Goal: Task Accomplishment & Management: Manage account settings

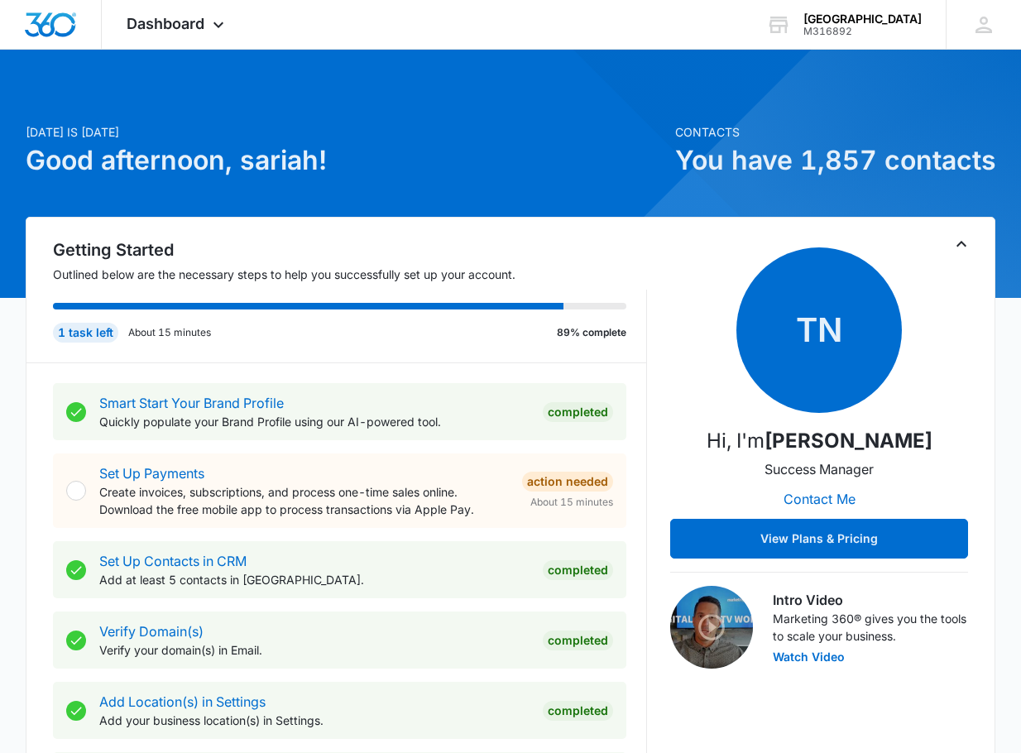
click at [63, 36] on img "Dashboard" at bounding box center [50, 24] width 53 height 25
click at [214, 29] on icon at bounding box center [219, 29] width 20 height 20
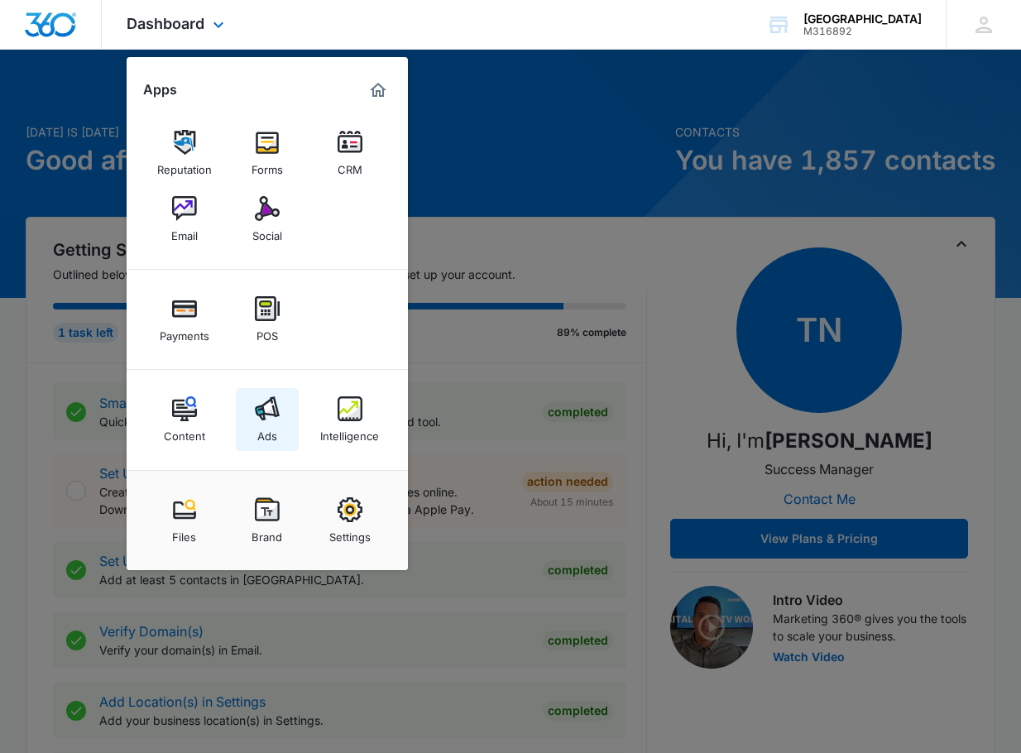
click at [283, 412] on link "Ads" at bounding box center [267, 419] width 63 height 63
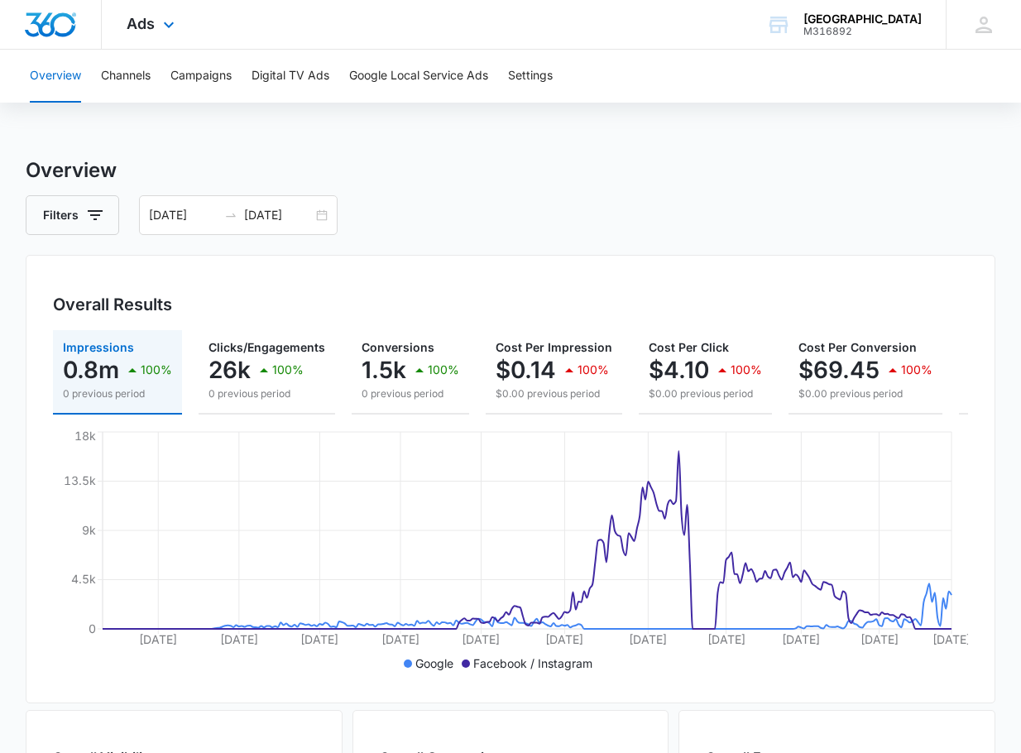
click at [121, 23] on div "Ads Apps Reputation Forms CRM Email Social Payments POS Content Ads Intelligenc…" at bounding box center [153, 24] width 102 height 49
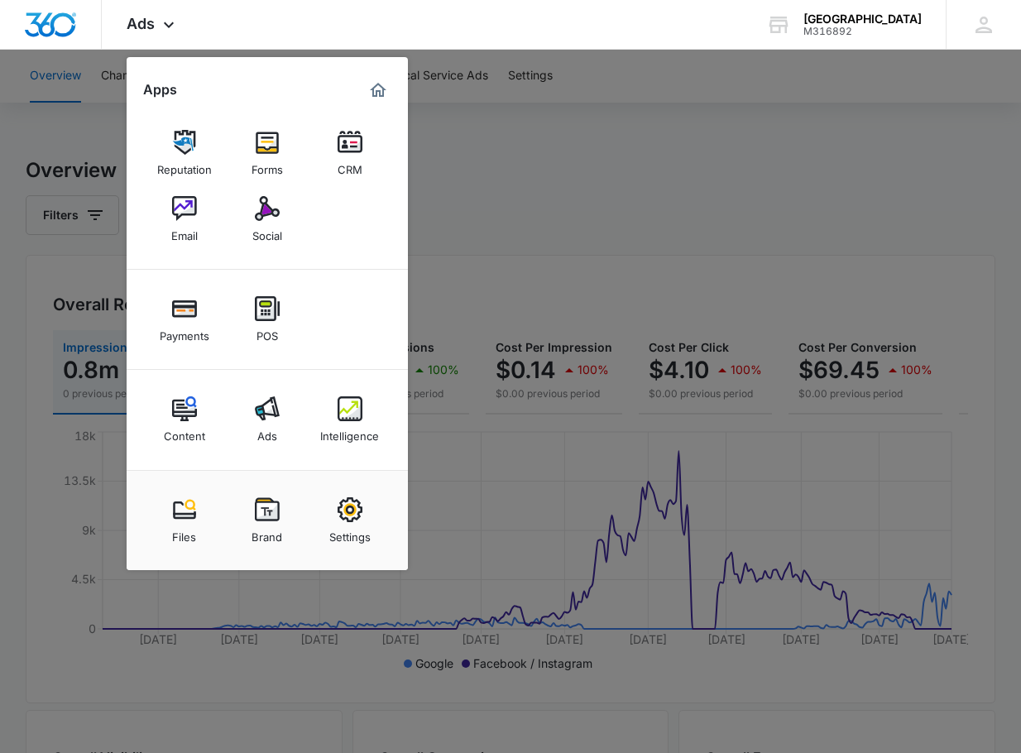
click at [351, 146] on img at bounding box center [350, 142] width 25 height 25
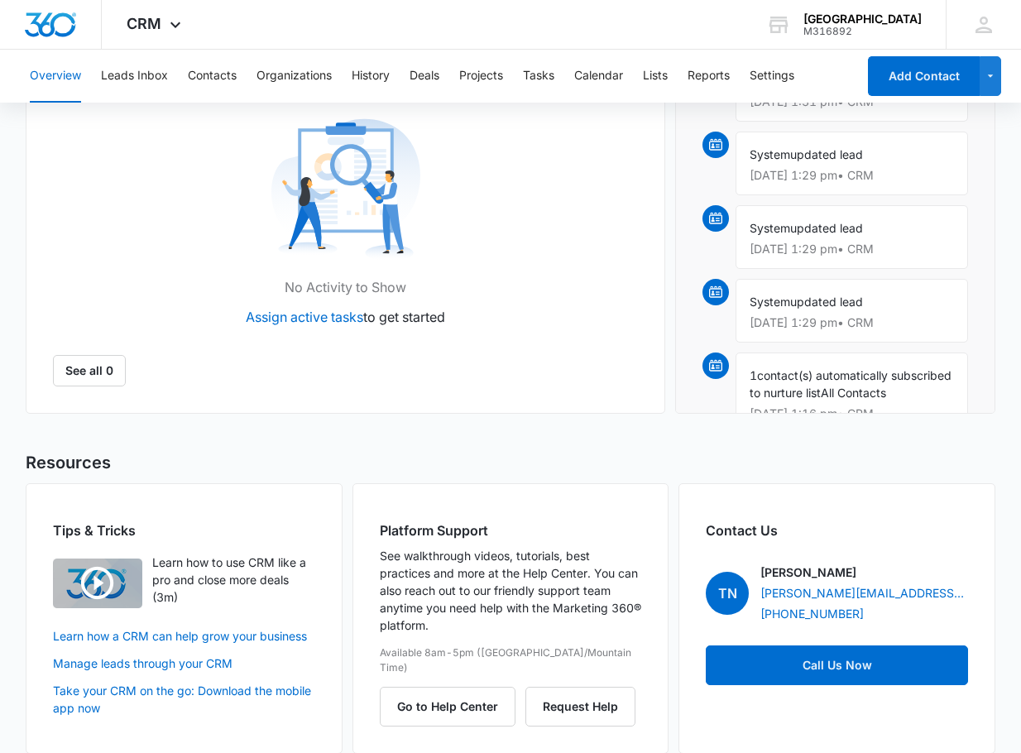
scroll to position [1107, 0]
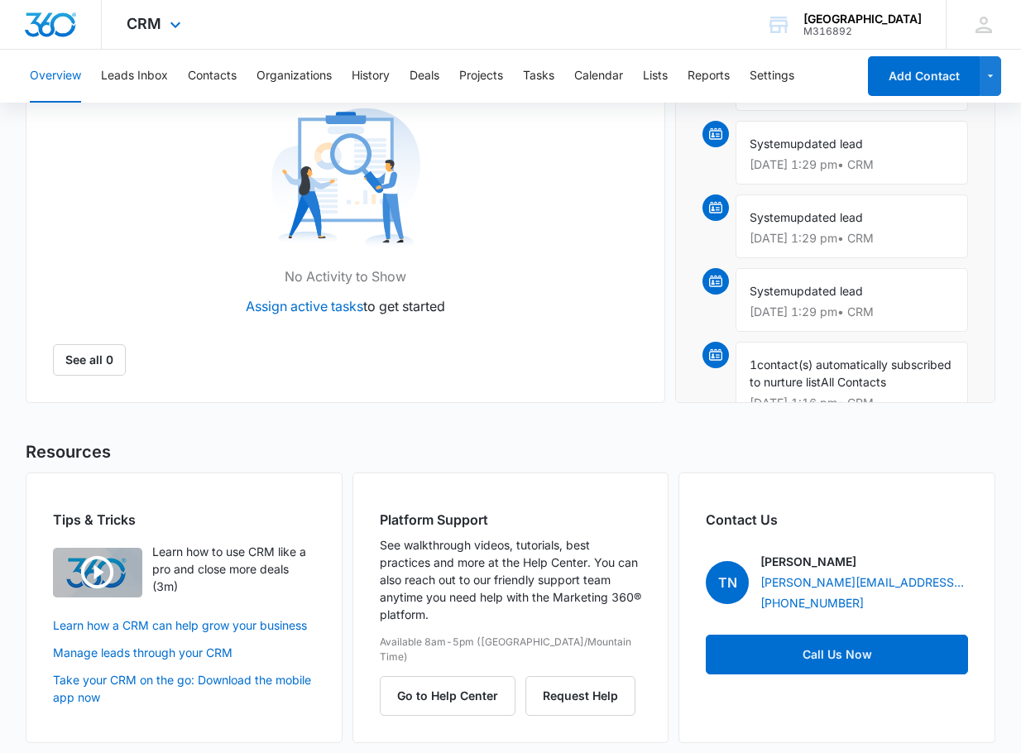
click at [129, 12] on div "CRM Apps Reputation Forms CRM Email Social Payments POS Content Ads Intelligenc…" at bounding box center [156, 24] width 108 height 49
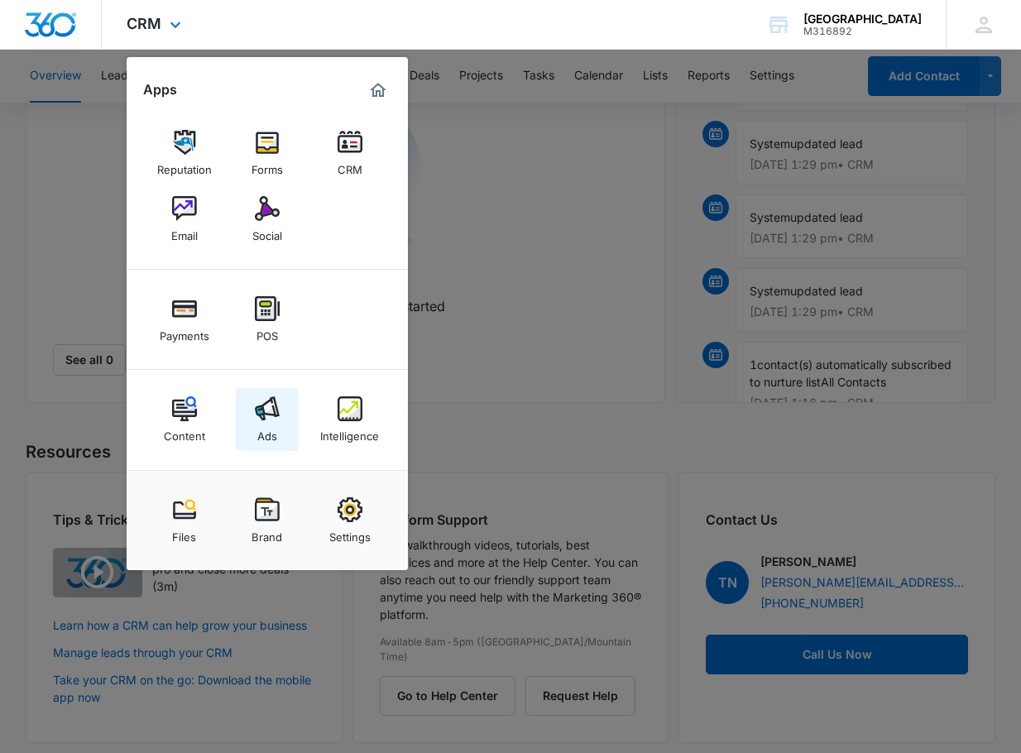
click at [252, 425] on link "Ads" at bounding box center [267, 419] width 63 height 63
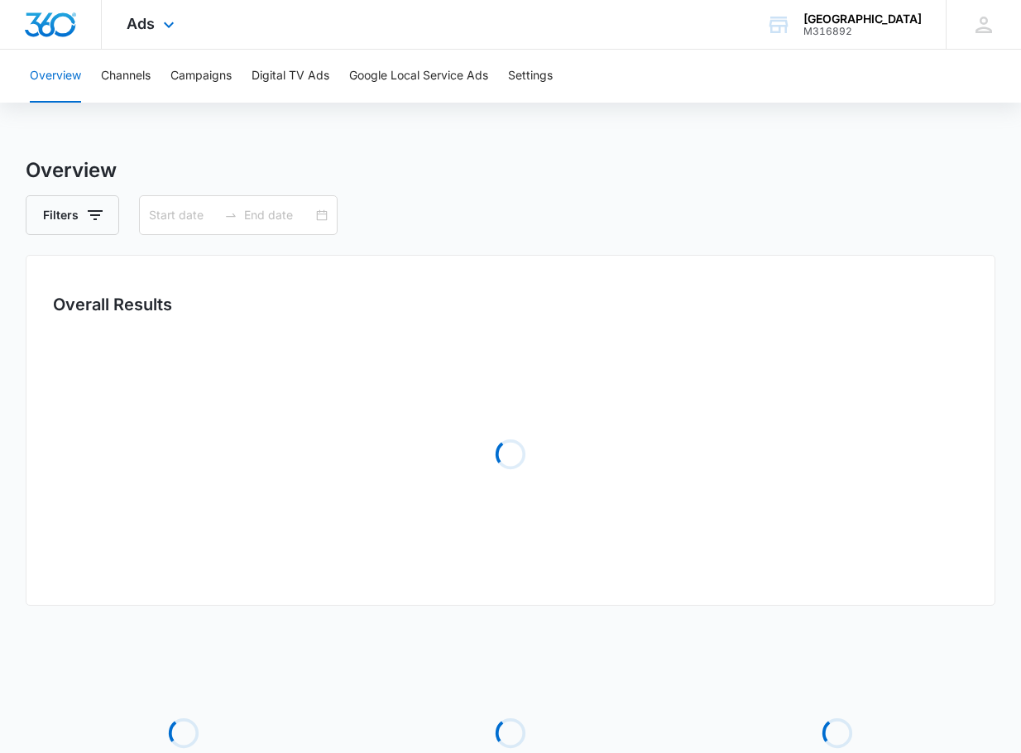
type input "[DATE]"
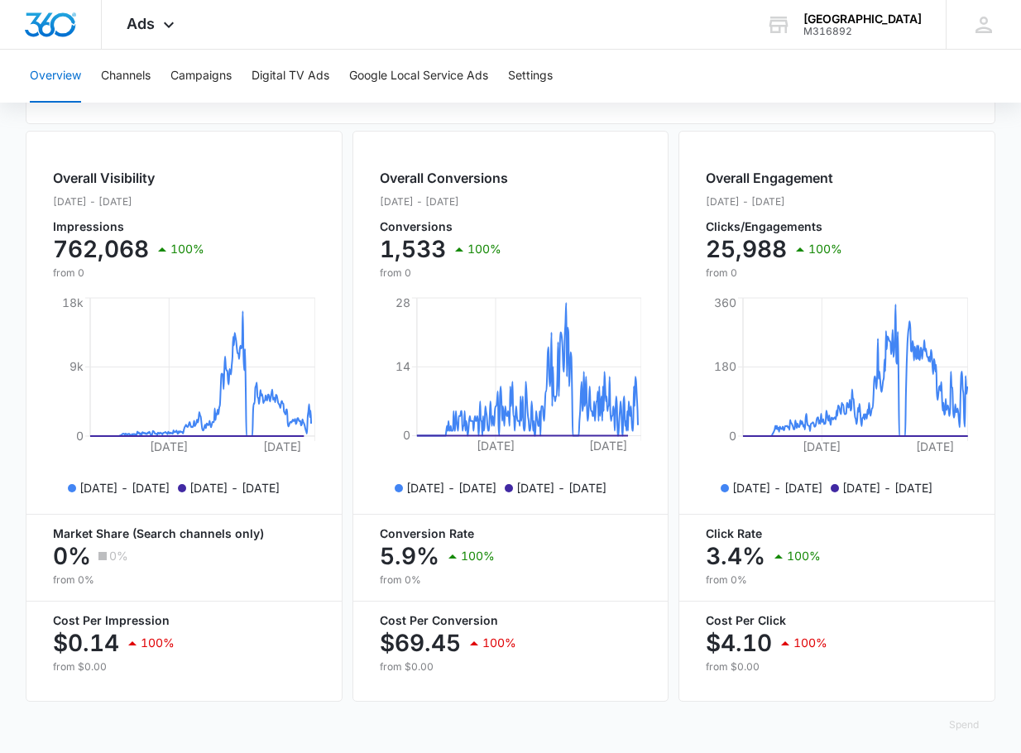
scroll to position [603, 0]
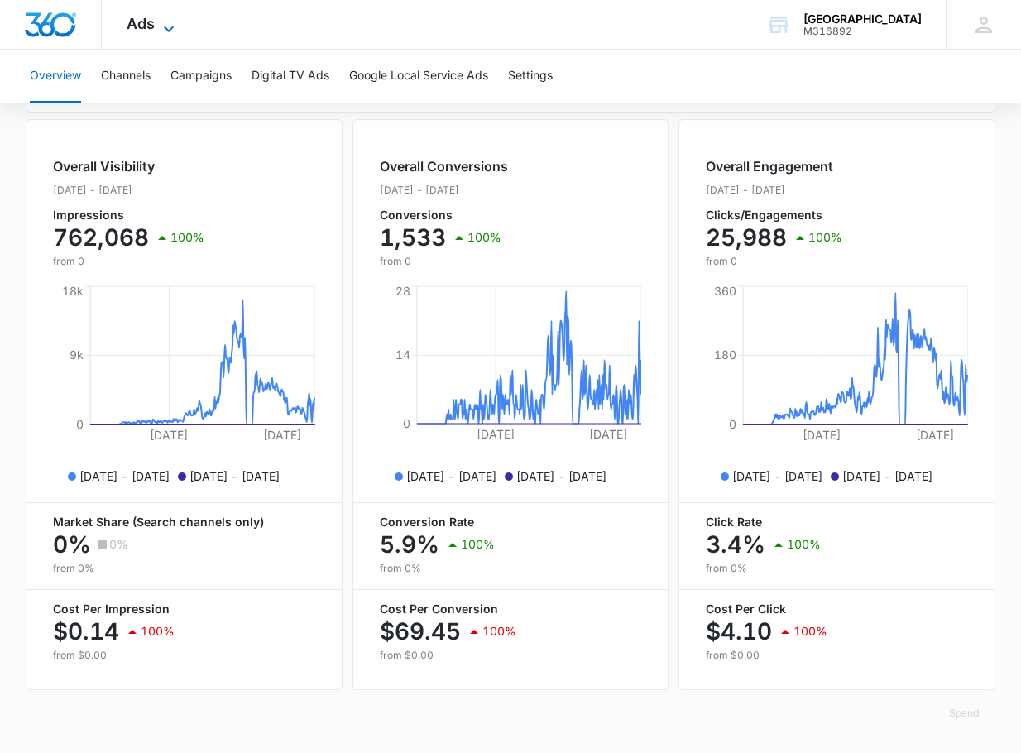
click at [164, 27] on icon at bounding box center [169, 29] width 10 height 6
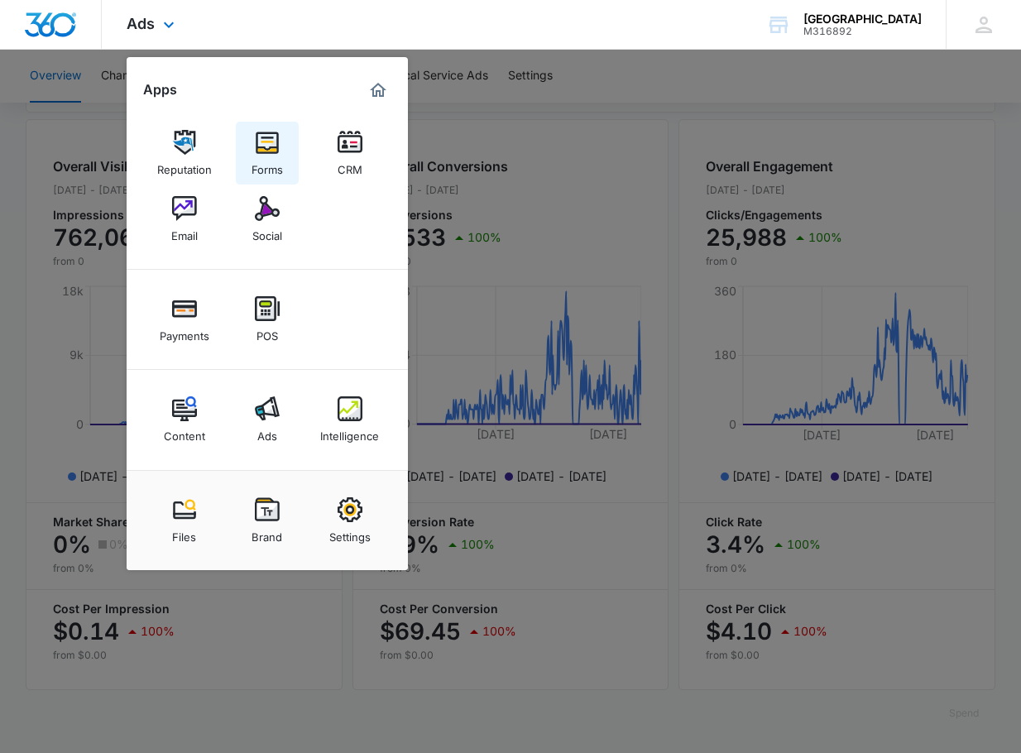
click at [279, 157] on div "Forms" at bounding box center [267, 166] width 31 height 22
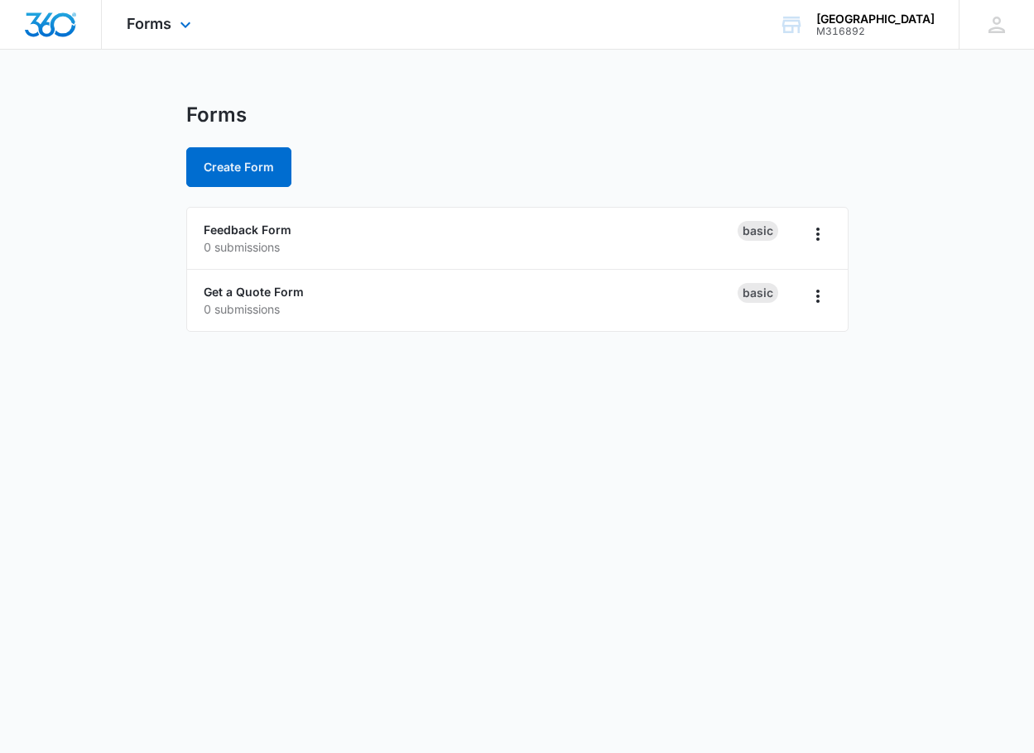
click at [119, 25] on div "Forms Apps Reputation Forms CRM Email Social Payments POS Content Ads Intellige…" at bounding box center [161, 24] width 118 height 49
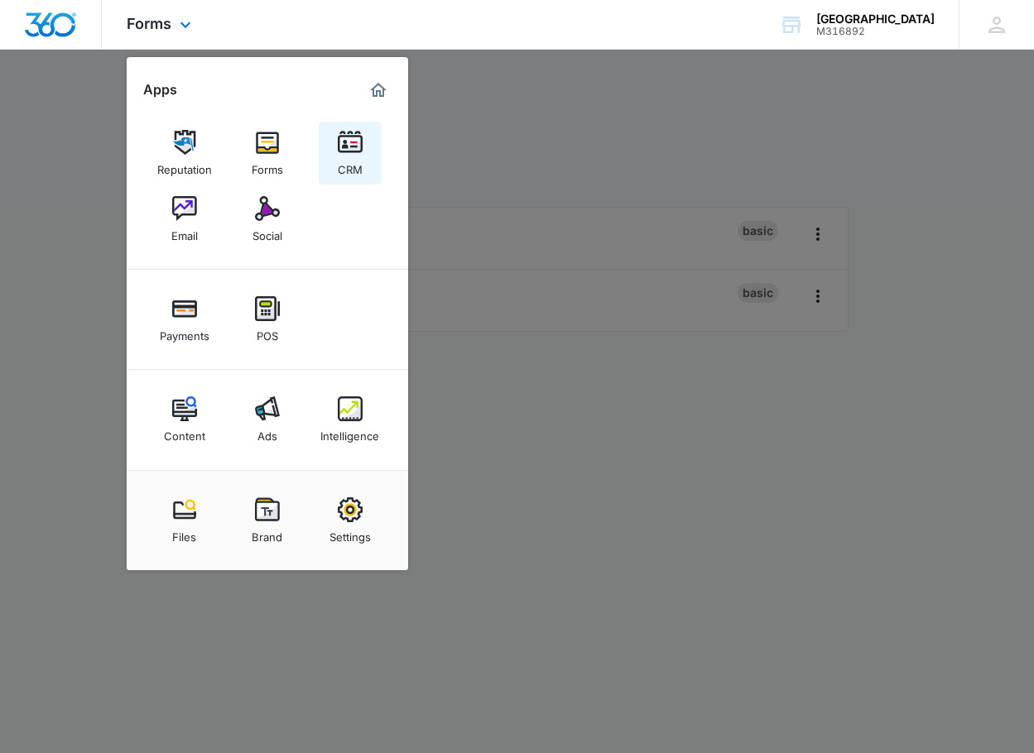
click at [341, 157] on div "CRM" at bounding box center [350, 166] width 25 height 22
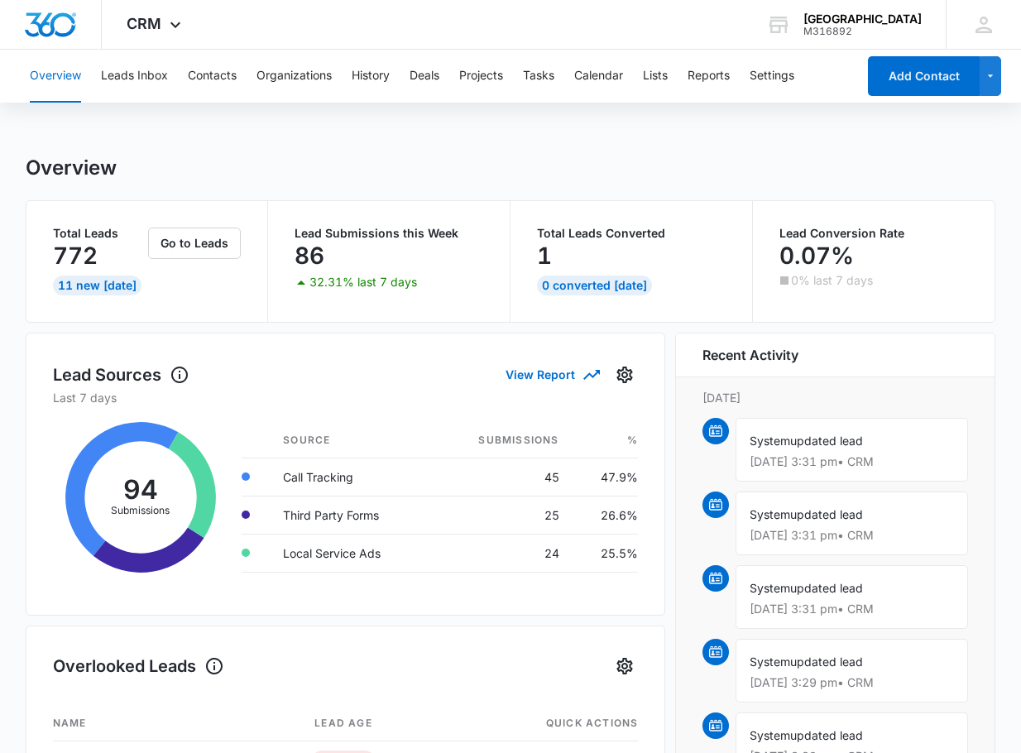
click at [139, 76] on button "Leads Inbox" at bounding box center [134, 76] width 67 height 53
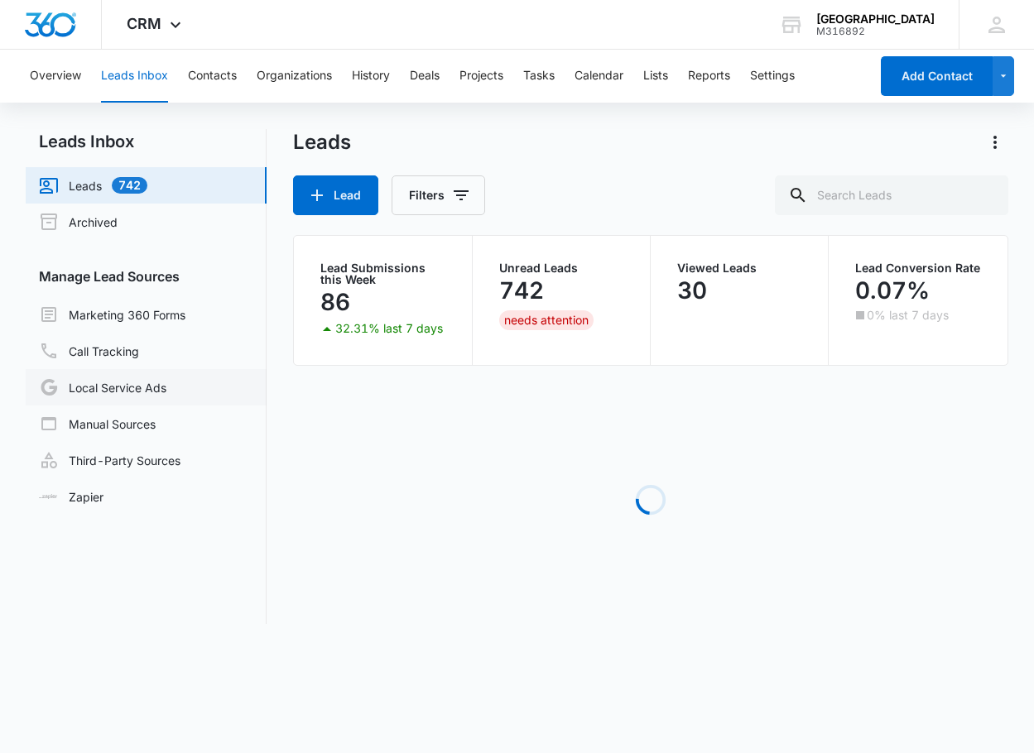
click at [166, 382] on link "Local Service Ads" at bounding box center [102, 387] width 127 height 20
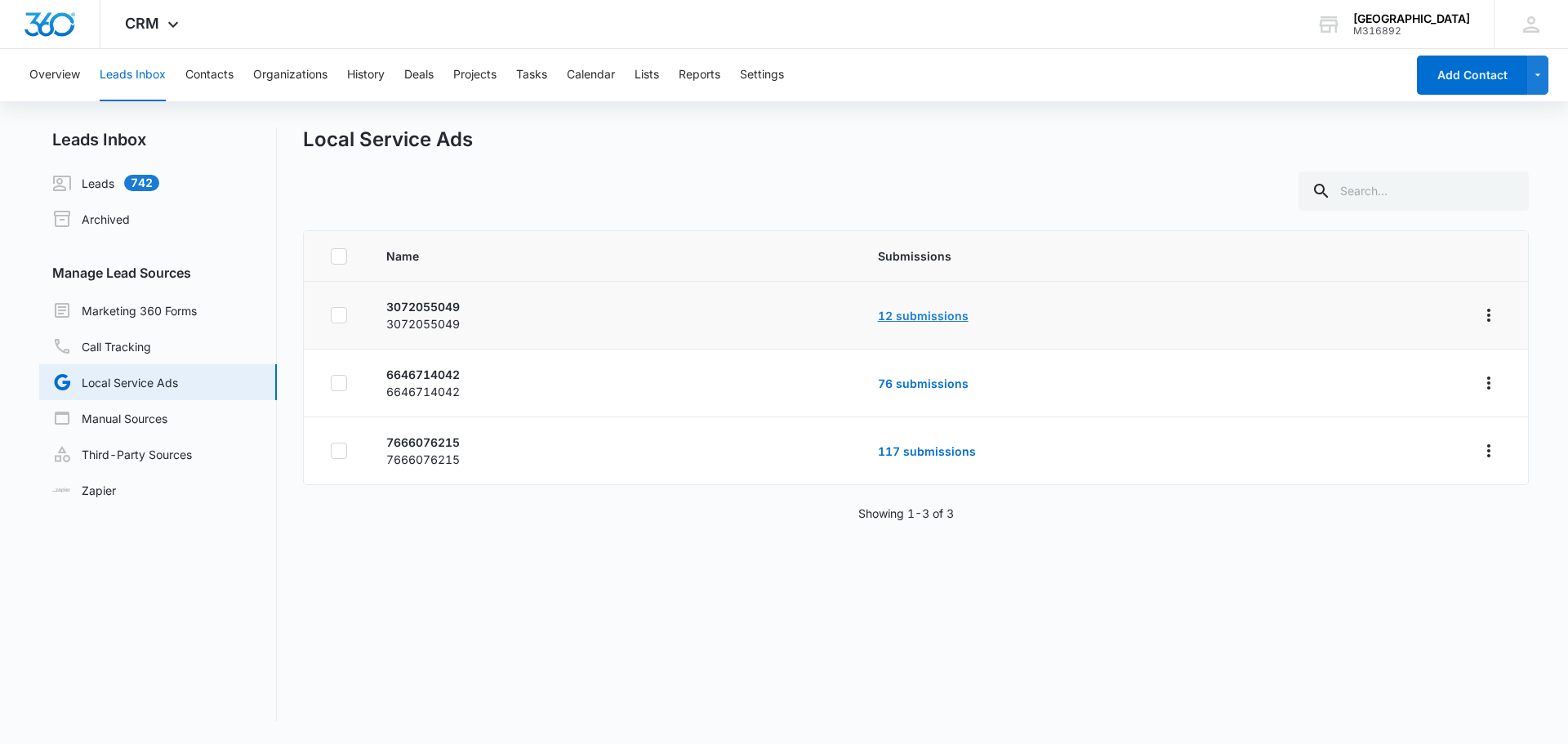
click at [941, 321] on link "12 submissions" at bounding box center [924, 316] width 91 height 14
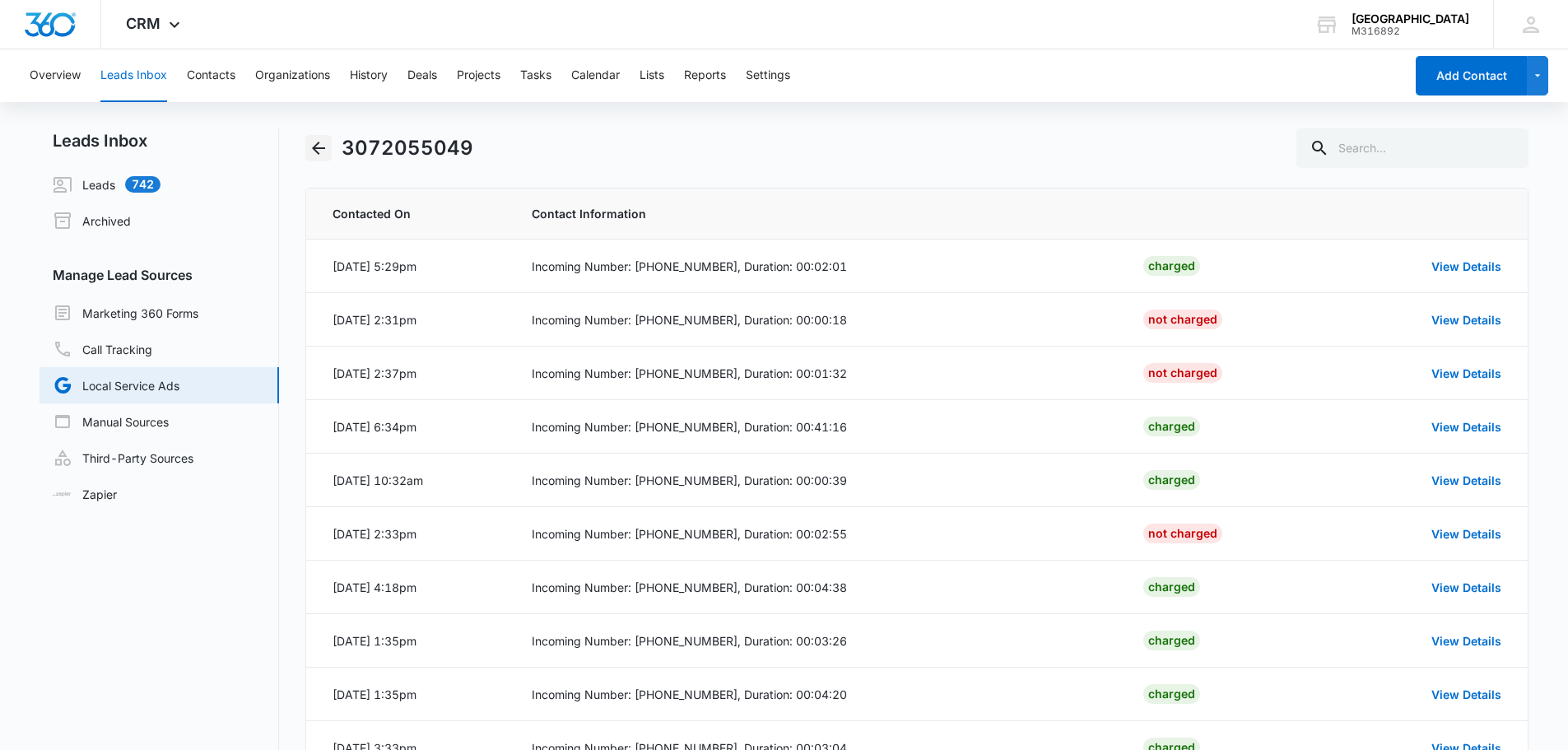
click at [322, 150] on icon "Back" at bounding box center [318, 148] width 20 height 20
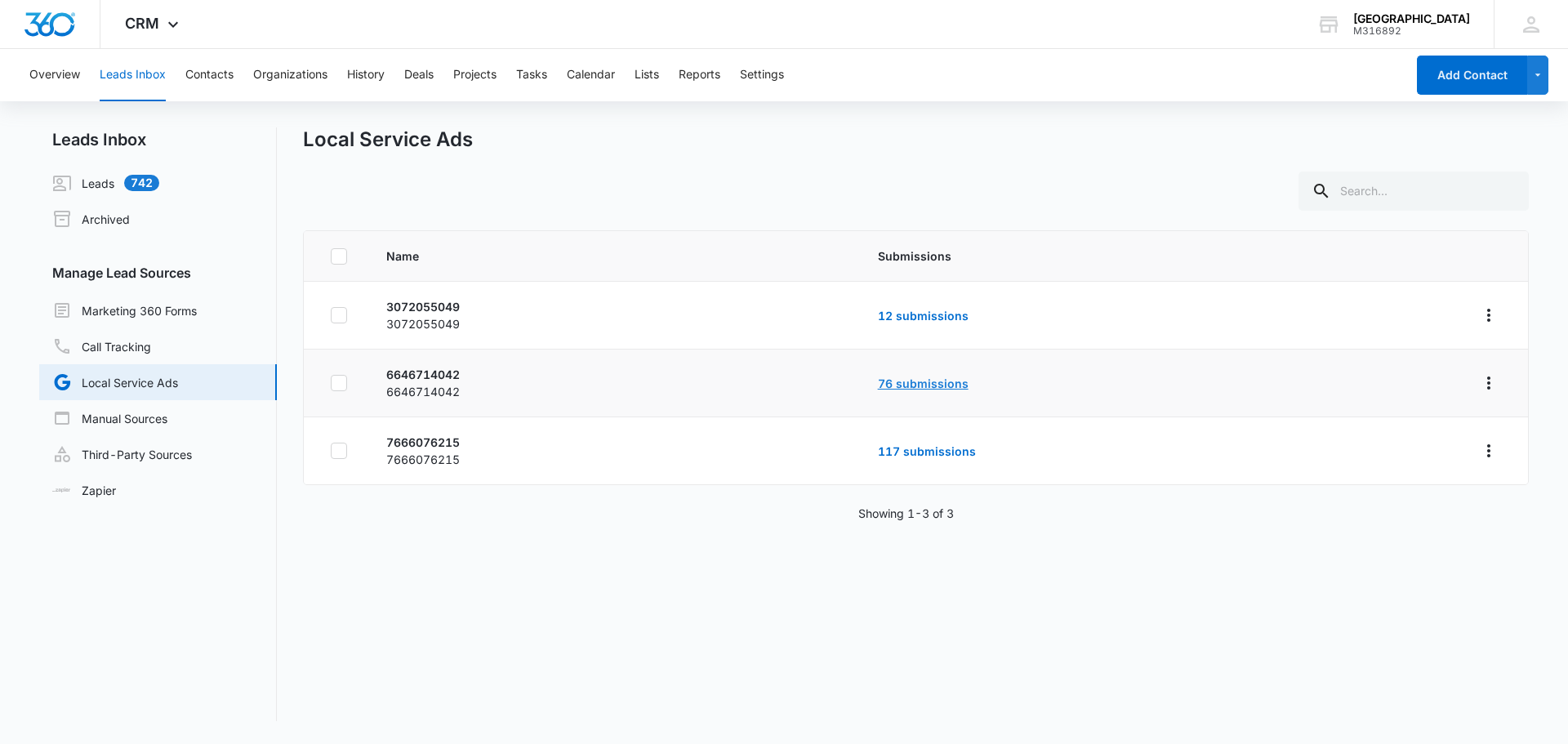
click at [927, 380] on link "76 submissions" at bounding box center [924, 384] width 91 height 14
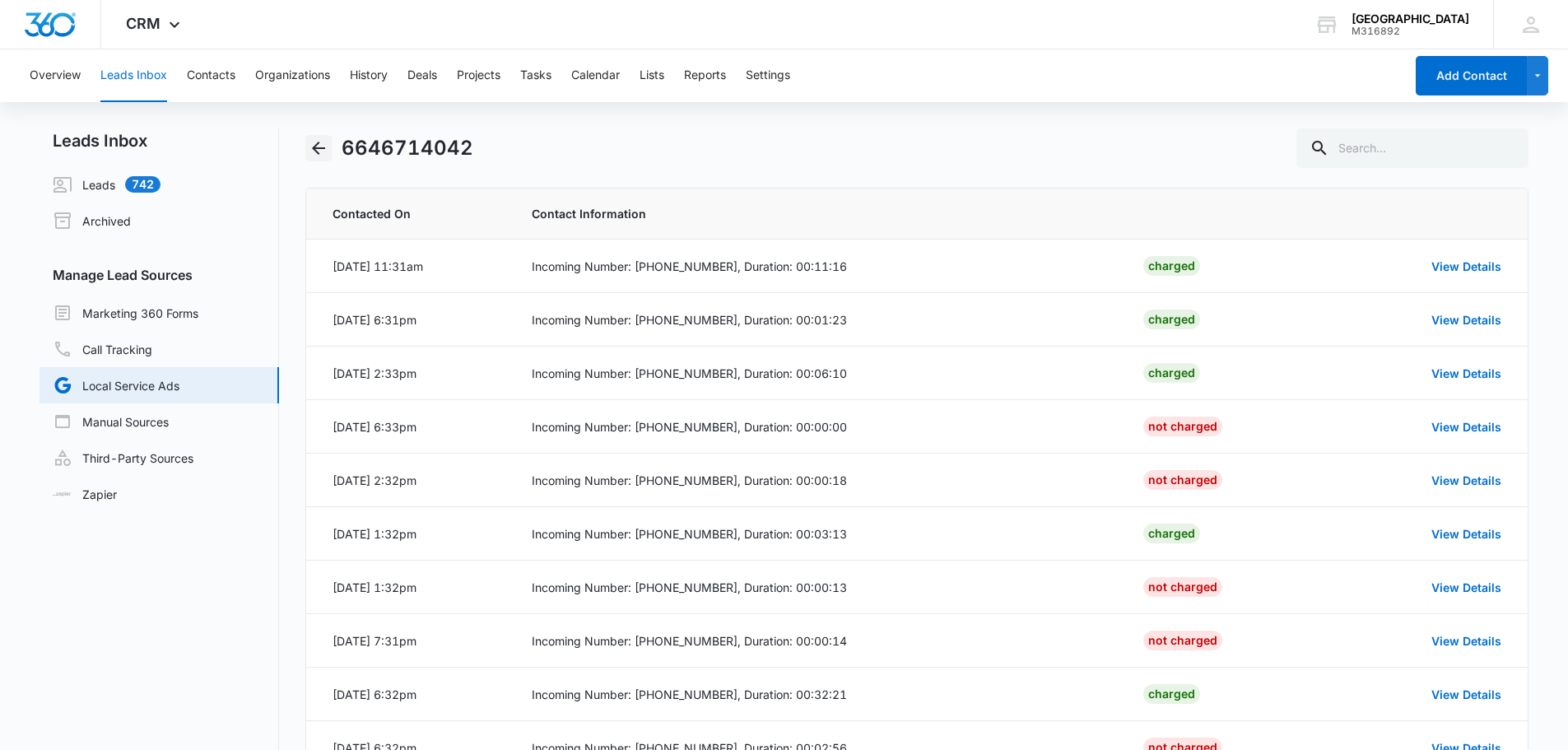
click at [319, 151] on icon "Back" at bounding box center [318, 148] width 20 height 20
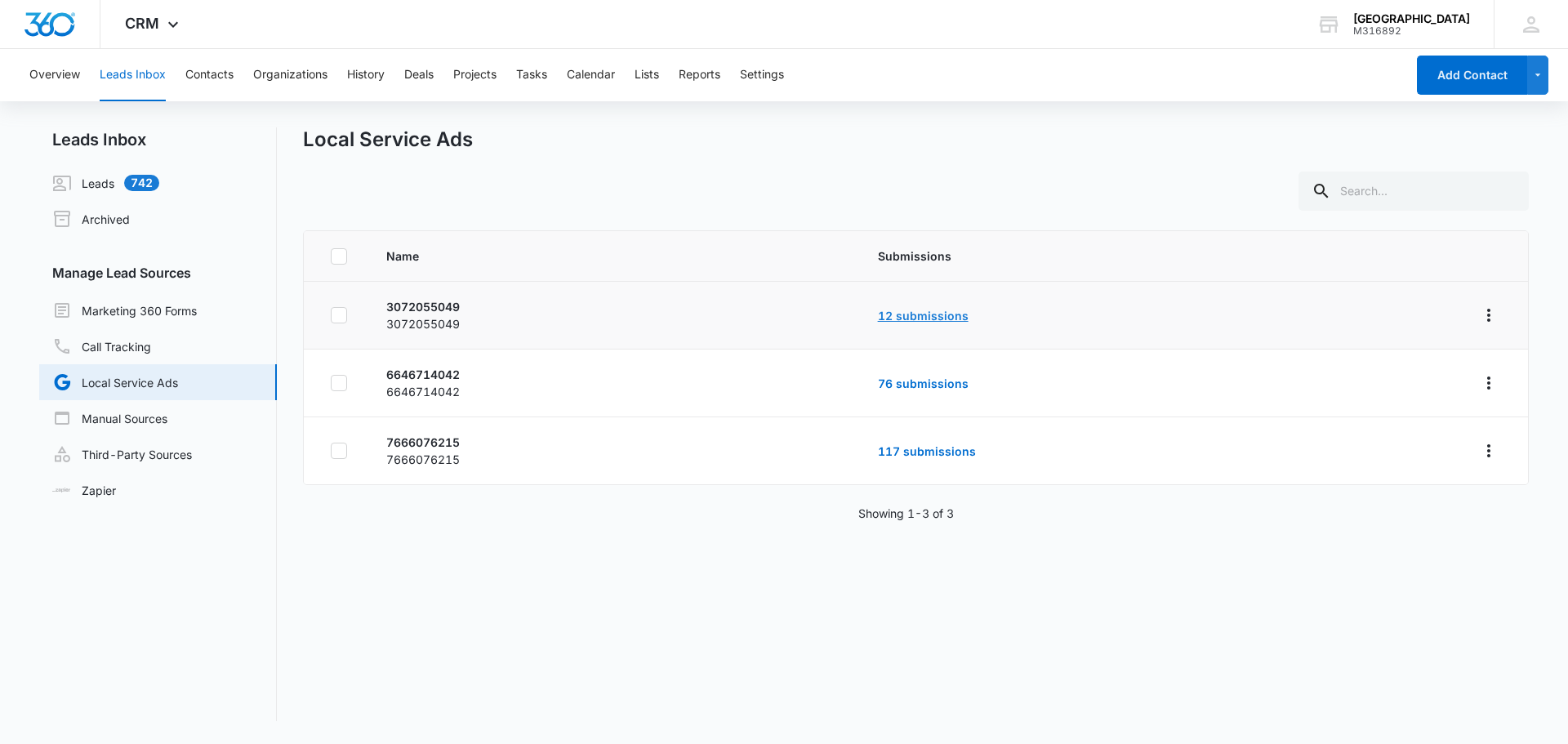
click at [926, 320] on link "12 submissions" at bounding box center [924, 316] width 91 height 14
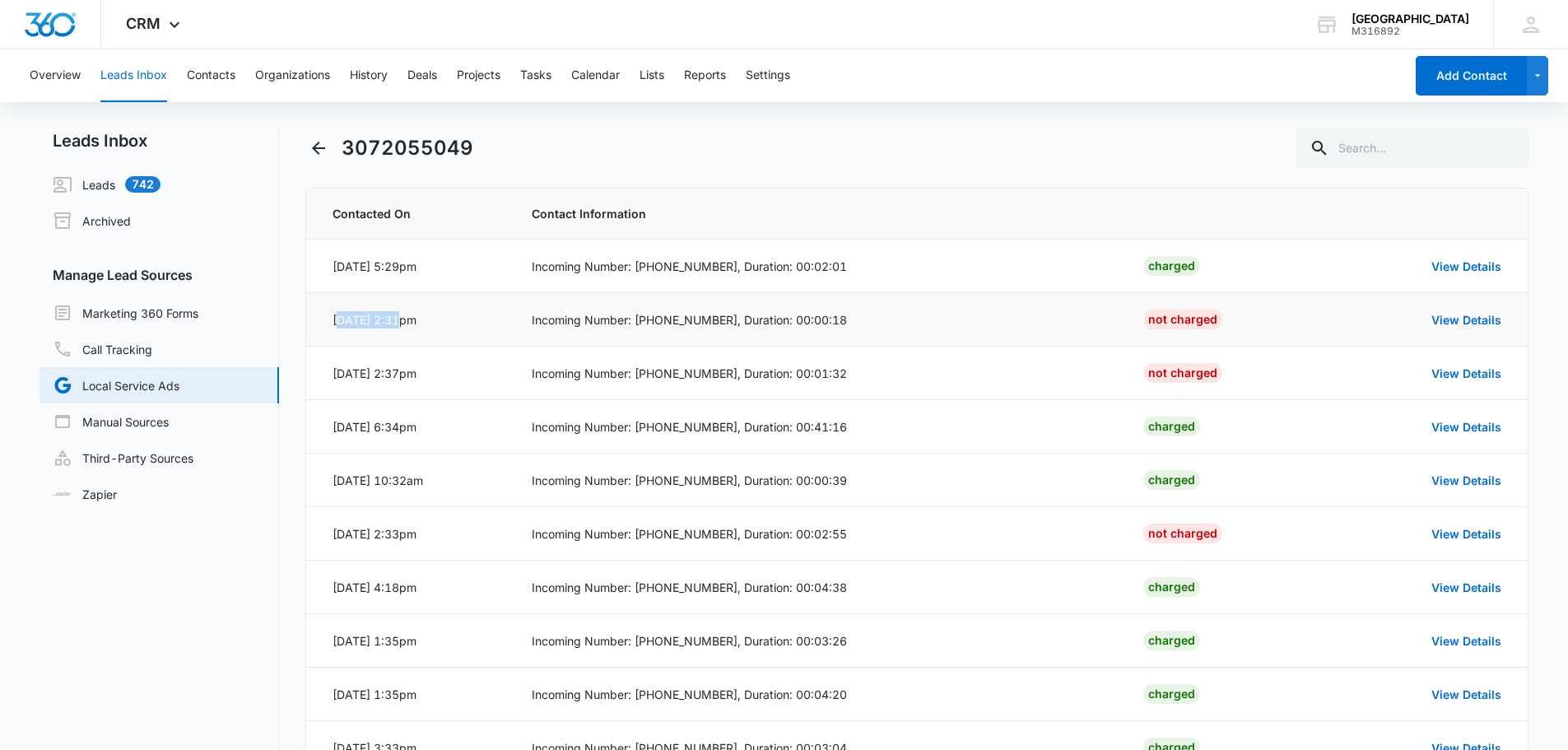
drag, startPoint x: 341, startPoint y: 320, endPoint x: 368, endPoint y: 394, distance: 78.8
click at [397, 311] on div "[DATE] 2:31pm" at bounding box center [374, 319] width 84 height 17
drag, startPoint x: 335, startPoint y: 375, endPoint x: 414, endPoint y: 369, distance: 79.2
click at [414, 369] on div "[DATE] 2:37pm" at bounding box center [374, 373] width 84 height 17
click at [417, 370] on div "[DATE] 2:37pm" at bounding box center [374, 373] width 84 height 17
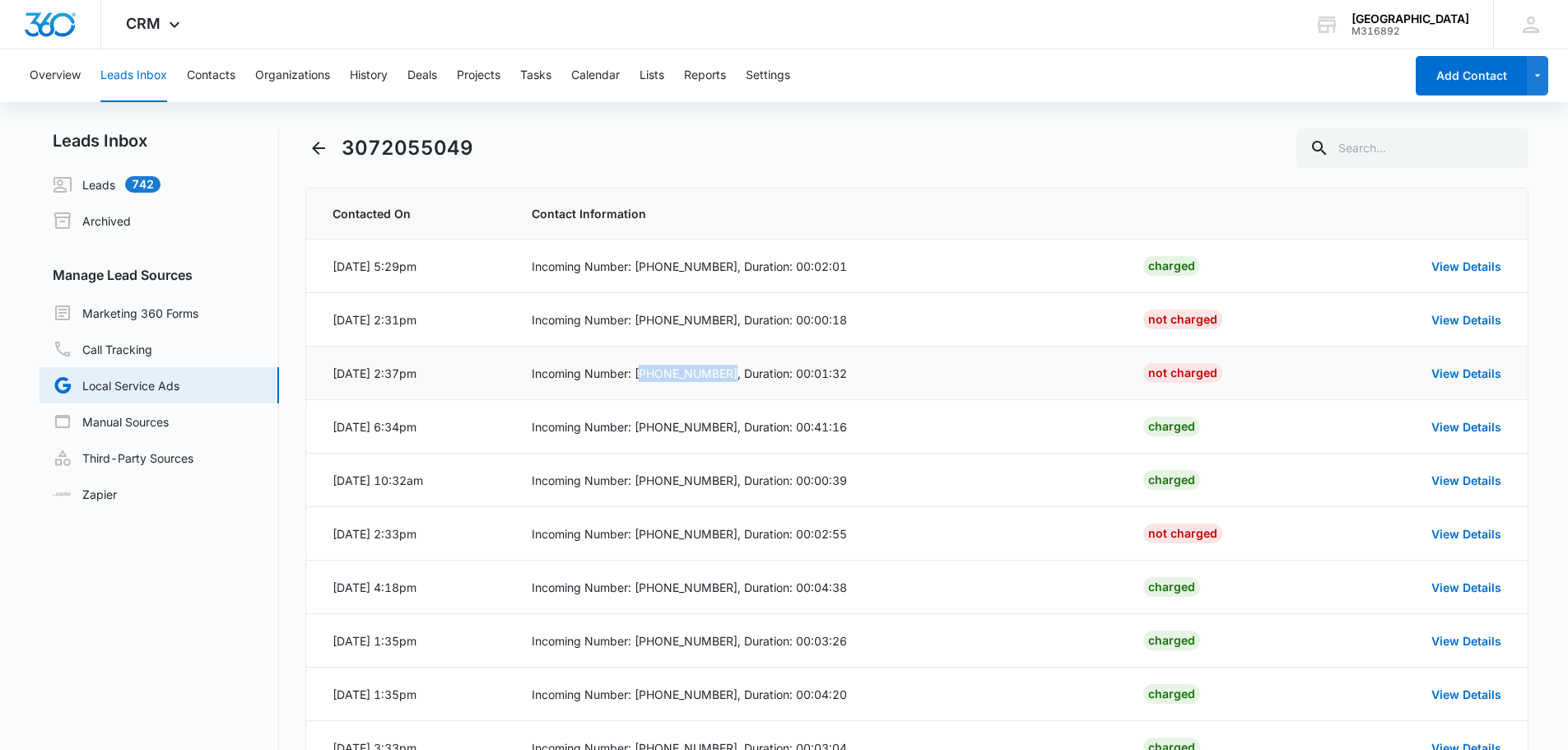
drag, startPoint x: 637, startPoint y: 375, endPoint x: 727, endPoint y: 380, distance: 90.1
click at [728, 378] on div "Incoming Number: [PHONE_NUMBER], Duration: 00:01:32" at bounding box center [817, 373] width 572 height 17
click at [677, 326] on div "Incoming Number: [PHONE_NUMBER], Duration: 00:00:18" at bounding box center [817, 319] width 572 height 17
drag, startPoint x: 635, startPoint y: 317, endPoint x: 731, endPoint y: 324, distance: 96.3
click at [731, 324] on div "Incoming Number: [PHONE_NUMBER], Duration: 00:00:18" at bounding box center [817, 319] width 572 height 17
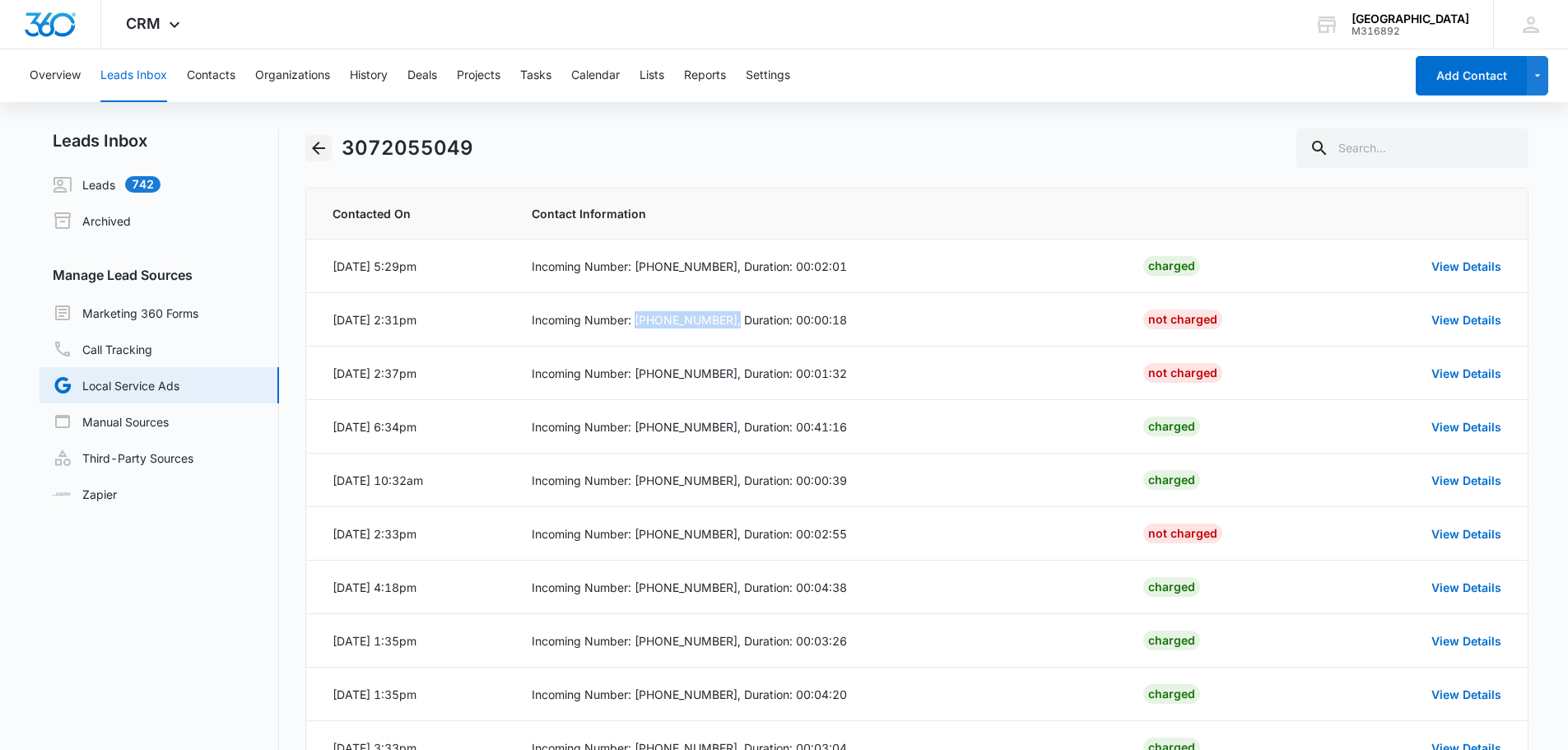
click at [314, 142] on icon "Back" at bounding box center [318, 148] width 20 height 20
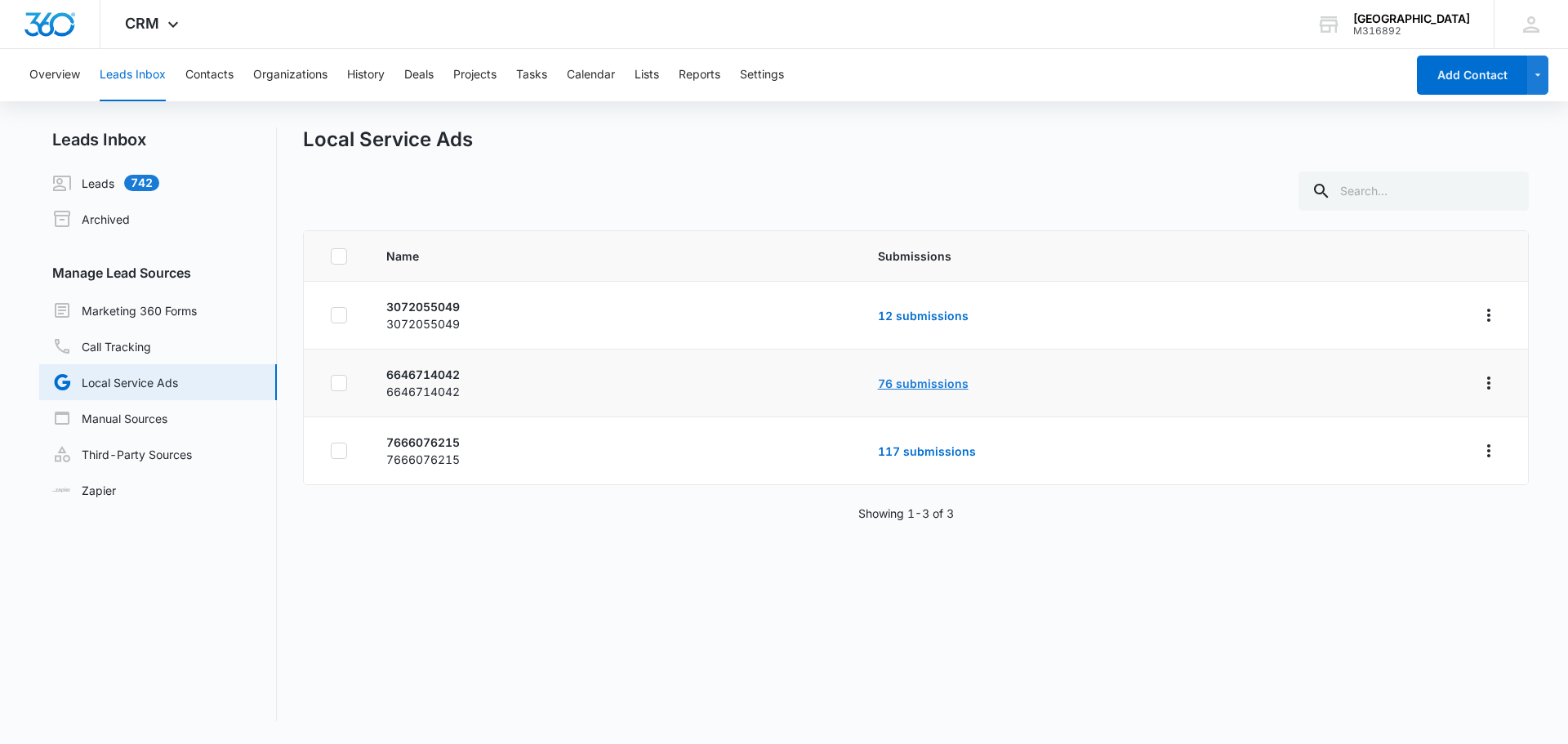
click at [913, 385] on link "76 submissions" at bounding box center [924, 384] width 91 height 14
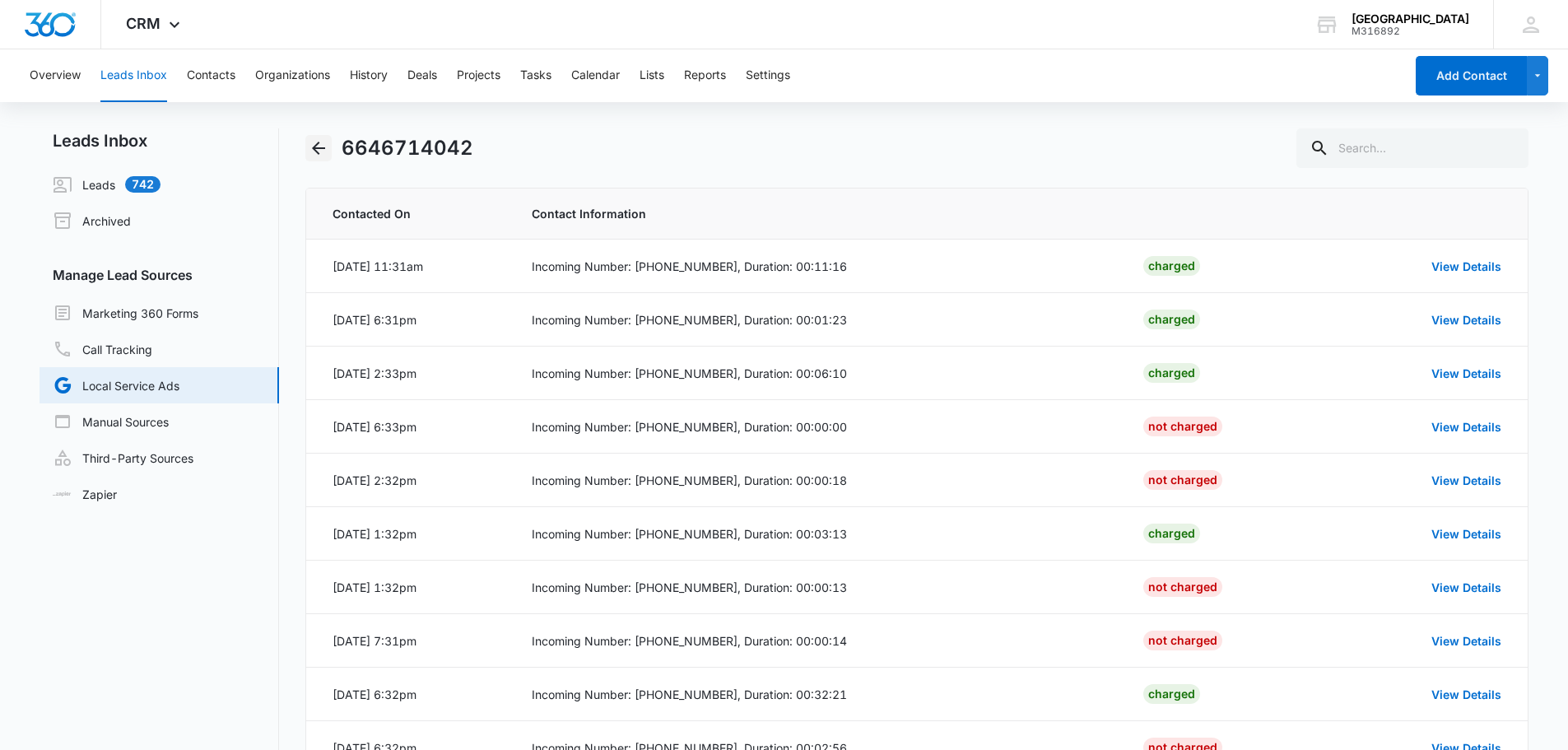
click at [327, 155] on icon "Back" at bounding box center [318, 148] width 20 height 20
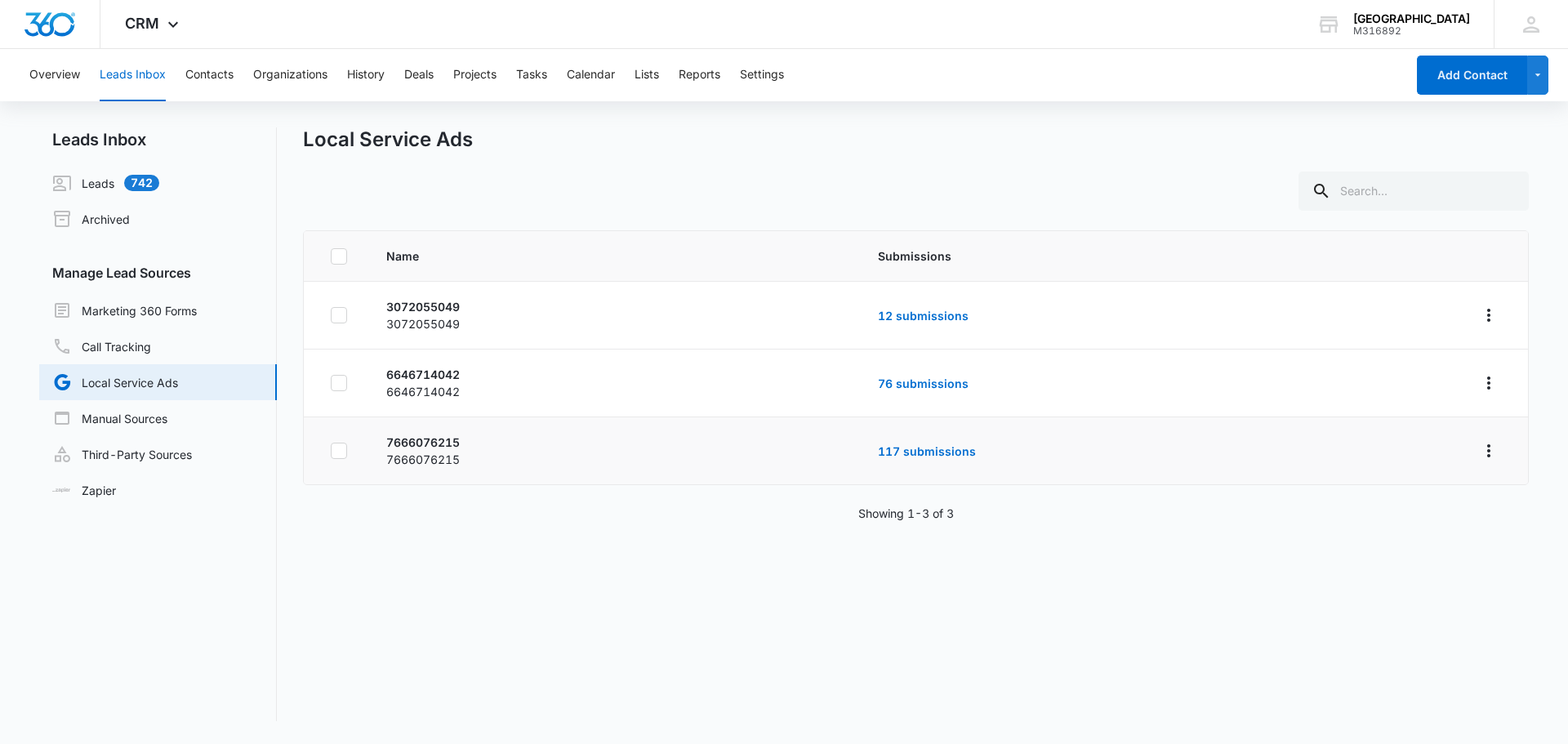
click at [1019, 439] on td "117 submissions" at bounding box center [1157, 451] width 598 height 68
